Goal: Communication & Community: Share content

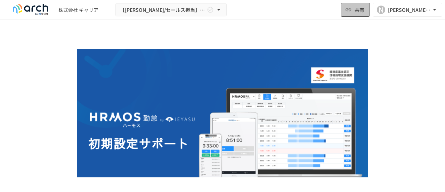
click at [350, 7] on icon "button" at bounding box center [348, 9] width 7 height 7
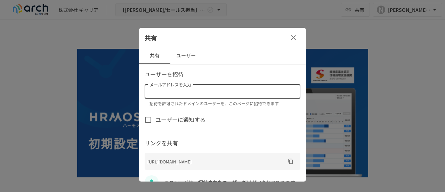
click at [187, 89] on input "メールアドレスを入力" at bounding box center [222, 92] width 151 height 10
paste input "**********"
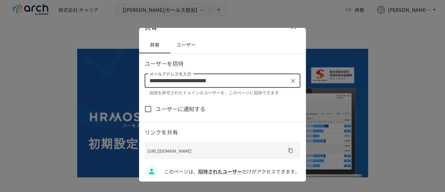
scroll to position [17, 0]
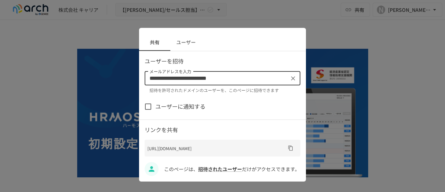
type input "**********"
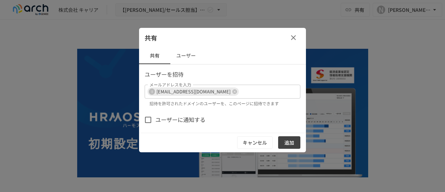
click at [148, 103] on div "ユーザーを招待 メールアドレスを入力 I [EMAIL_ADDRESS][DOMAIN_NAME] メールアドレスを入力 招待を許可されたドメインのユーザーを…" at bounding box center [222, 111] width 167 height 82
click at [144, 116] on div "ユーザーを招待 メールアドレスを入力 I [EMAIL_ADDRESS][DOMAIN_NAME] メールアドレスを入力 招待を許可されたドメインのユーザーを…" at bounding box center [222, 111] width 167 height 82
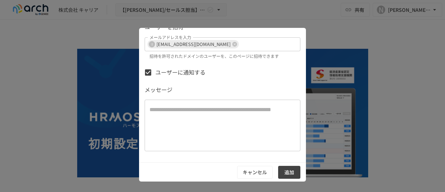
click at [286, 171] on button "追加" at bounding box center [289, 171] width 22 height 13
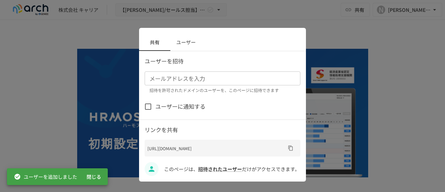
scroll to position [17, 0]
click at [213, 19] on div at bounding box center [222, 96] width 445 height 192
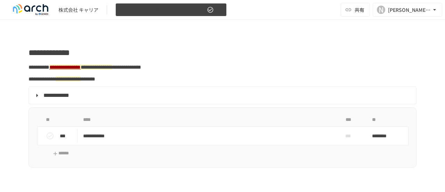
scroll to position [969, 0]
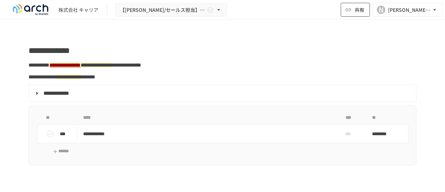
click at [362, 11] on span "共有" at bounding box center [360, 10] width 10 height 8
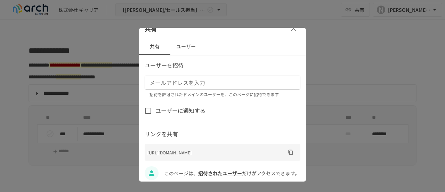
scroll to position [17, 0]
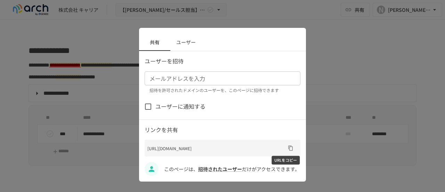
click at [288, 146] on icon "URLをコピー" at bounding box center [291, 148] width 6 height 6
